Goal: Information Seeking & Learning: Learn about a topic

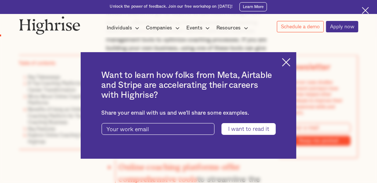
scroll to position [598, 0]
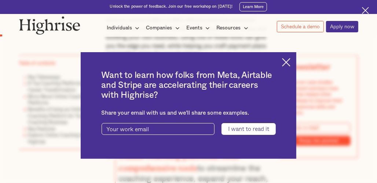
click at [291, 62] on img at bounding box center [286, 62] width 8 height 8
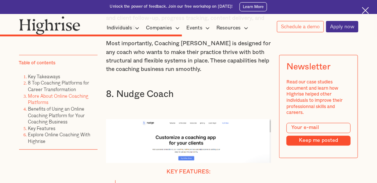
scroll to position [4193, 0]
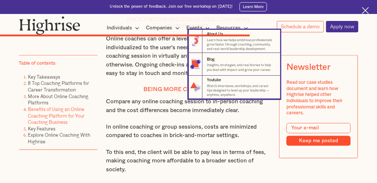
scroll to position [5081, 0]
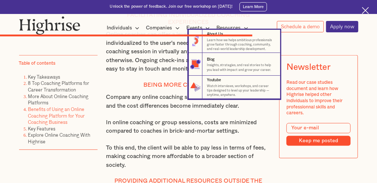
click at [119, 90] on nav "8 About Us Learn how we helps ambitious professionals grow faster through coach…" at bounding box center [188, 64] width 367 height 69
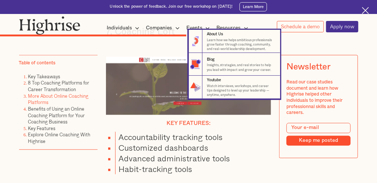
scroll to position [3929, 0]
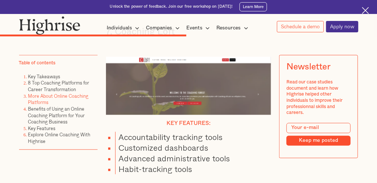
click at [47, 103] on li "More About Online Coaching Platforms" at bounding box center [63, 99] width 70 height 13
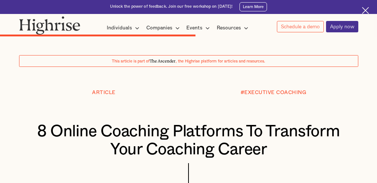
scroll to position [3929, 0]
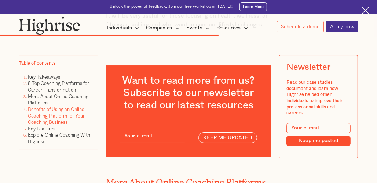
scroll to position [4296, 0]
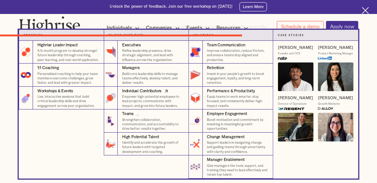
scroll to position [4700, 0]
